Goal: Communication & Community: Answer question/provide support

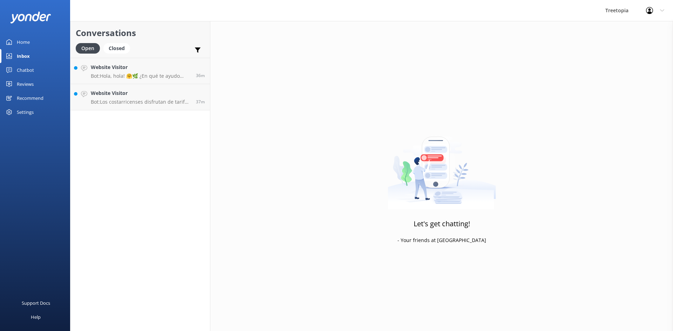
click at [128, 112] on div "Conversations Open Closed Important Assigned to me Unassigned Website Visitor B…" at bounding box center [140, 176] width 140 height 310
click at [136, 97] on div "Website Visitor Bot: Los costarricenses disfrutan de tarifas especiales en [GEO…" at bounding box center [141, 96] width 100 height 15
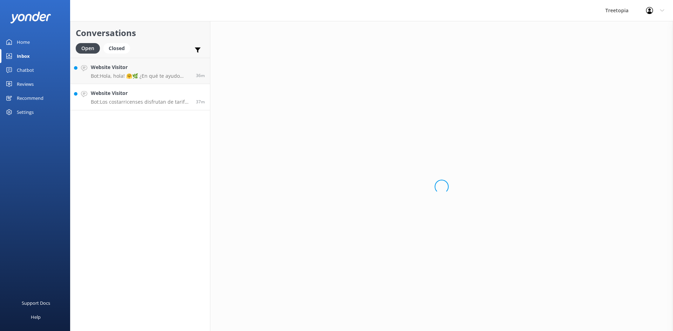
click at [144, 101] on p "Bot: Los costarricenses disfrutan de tarifas especiales en [GEOGRAPHIC_DATA], p…" at bounding box center [141, 102] width 100 height 6
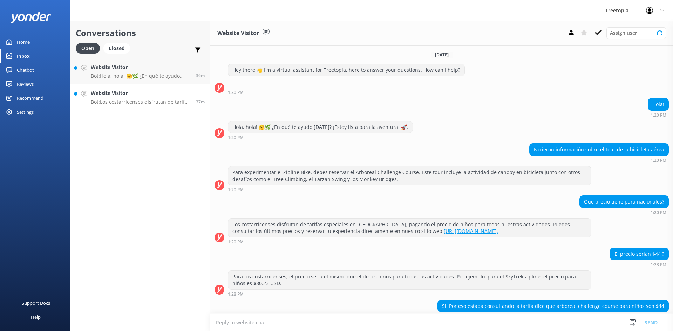
scroll to position [164, 0]
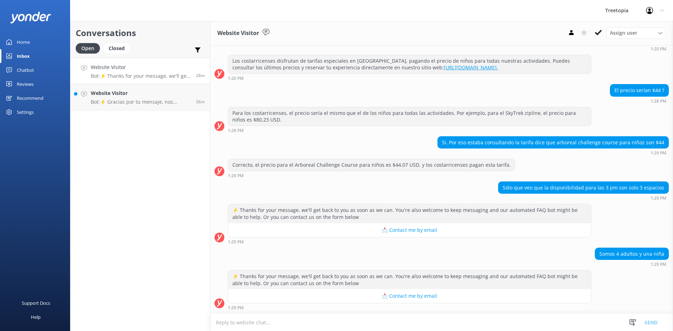
click at [137, 75] on p "Bot: ⚡ Thanks for your message, we'll get back to you as soon as we can. You're…" at bounding box center [141, 76] width 100 height 6
click at [136, 72] on div "Website Visitor Bot: ⚡ Thanks for your message, we'll get back to you as soon a…" at bounding box center [141, 70] width 100 height 15
click at [600, 30] on icon at bounding box center [598, 32] width 7 height 7
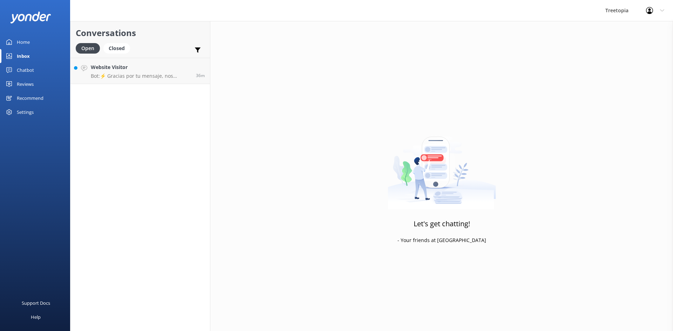
drag, startPoint x: 141, startPoint y: 94, endPoint x: 432, endPoint y: 96, distance: 290.7
click at [138, 68] on h4 "Website Visitor" at bounding box center [141, 67] width 100 height 8
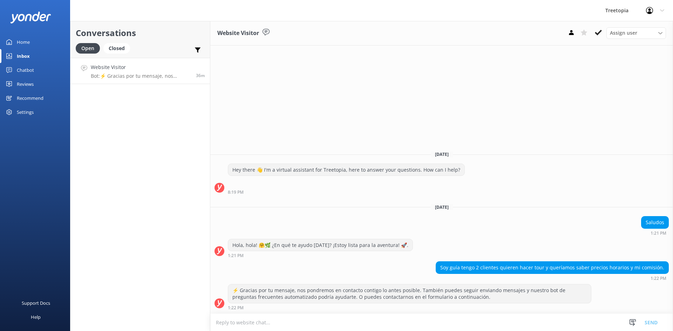
drag, startPoint x: 598, startPoint y: 31, endPoint x: 592, endPoint y: 36, distance: 8.1
click at [599, 31] on icon at bounding box center [598, 32] width 7 height 7
